Goal: Communication & Community: Answer question/provide support

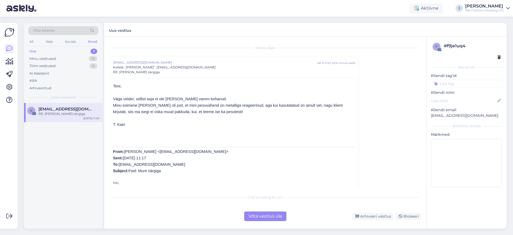
click at [260, 213] on div "Võta vestlus üle" at bounding box center [265, 216] width 42 height 10
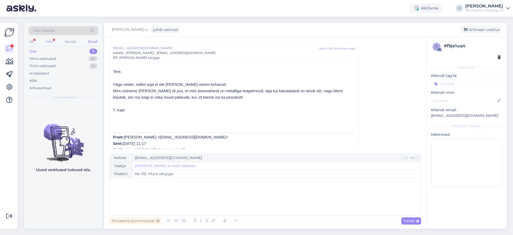
click at [47, 41] on div "Web" at bounding box center [49, 41] width 9 height 7
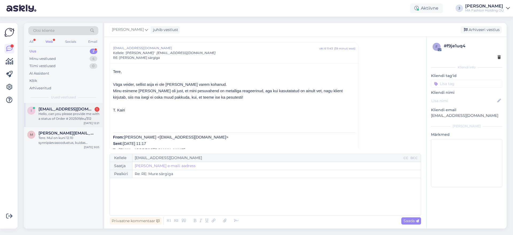
click at [93, 110] on div "[EMAIL_ADDRESS][DOMAIN_NAME] 1" at bounding box center [68, 109] width 61 height 5
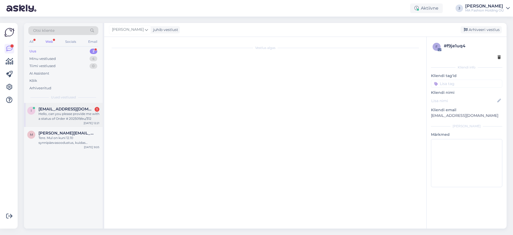
scroll to position [120, 0]
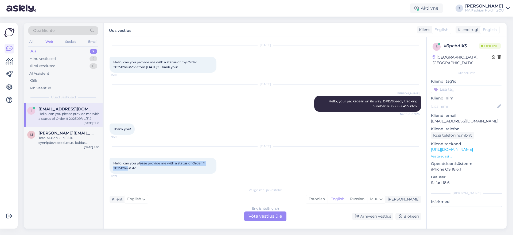
drag, startPoint x: 125, startPoint y: 168, endPoint x: 131, endPoint y: 171, distance: 6.7
click at [130, 171] on div "Hello, can you please provide me with a status of Order # 202509/eu/312 12:21" at bounding box center [163, 166] width 107 height 16
click at [131, 169] on span "Hello, can you please provide me with a status of Order # 202509/eu/312" at bounding box center [159, 165] width 92 height 9
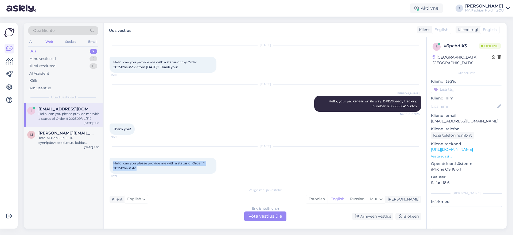
click at [134, 167] on span "Hello, can you please provide me with a status of Order # 202509/eu/312" at bounding box center [159, 165] width 92 height 9
drag, startPoint x: 141, startPoint y: 170, endPoint x: 114, endPoint y: 168, distance: 26.8
click at [114, 168] on div "Hello, can you please provide me with a status of Order # 202509/eu/312 12:21" at bounding box center [163, 166] width 107 height 16
copy span "202509/eu/312"
click at [262, 214] on div "English to English Võta vestlus üle" at bounding box center [265, 216] width 42 height 10
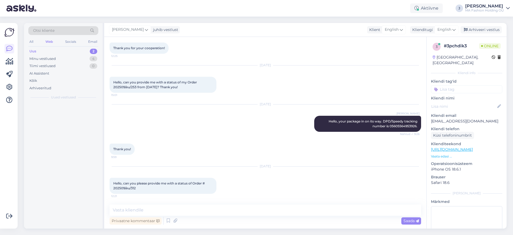
scroll to position [100, 0]
click at [260, 211] on textarea at bounding box center [266, 209] width 312 height 11
type textarea "р"
paste textarea "05605564953951"
click at [231, 207] on textarea "Hello, your tracking number is 05605564953951." at bounding box center [266, 209] width 312 height 11
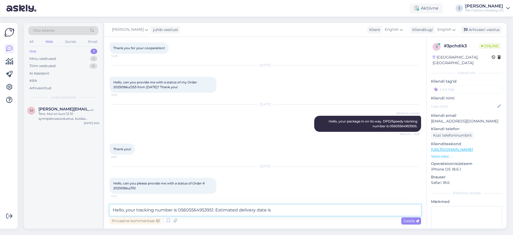
paste textarea "[DATE]"
type textarea "Hello, your tracking number is 05605564953951. Estimated delivery date is [DATE…"
